Goal: Find specific page/section: Find specific page/section

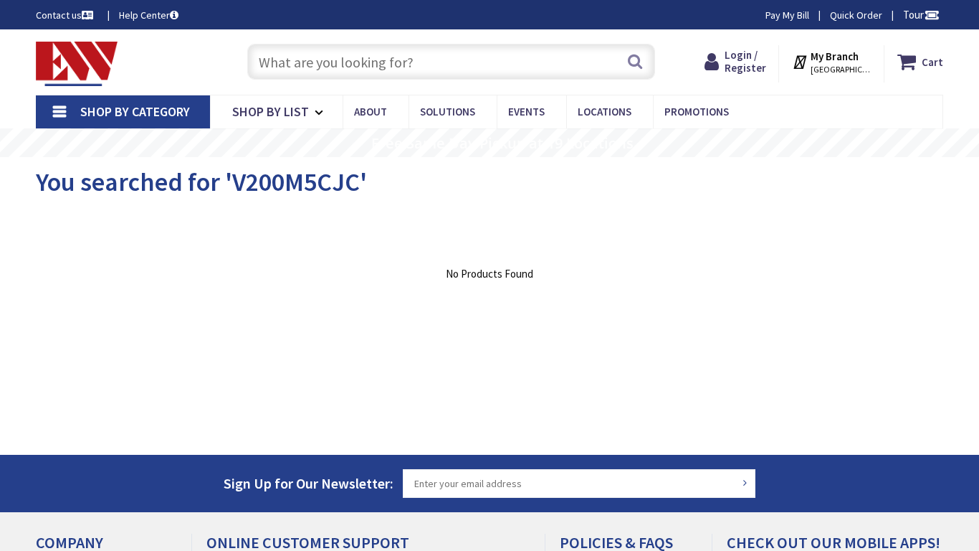
type input "Stubble Rd, [GEOGRAPHIC_DATA], [GEOGRAPHIC_DATA] 20147, [GEOGRAPHIC_DATA]"
